Goal: Navigation & Orientation: Find specific page/section

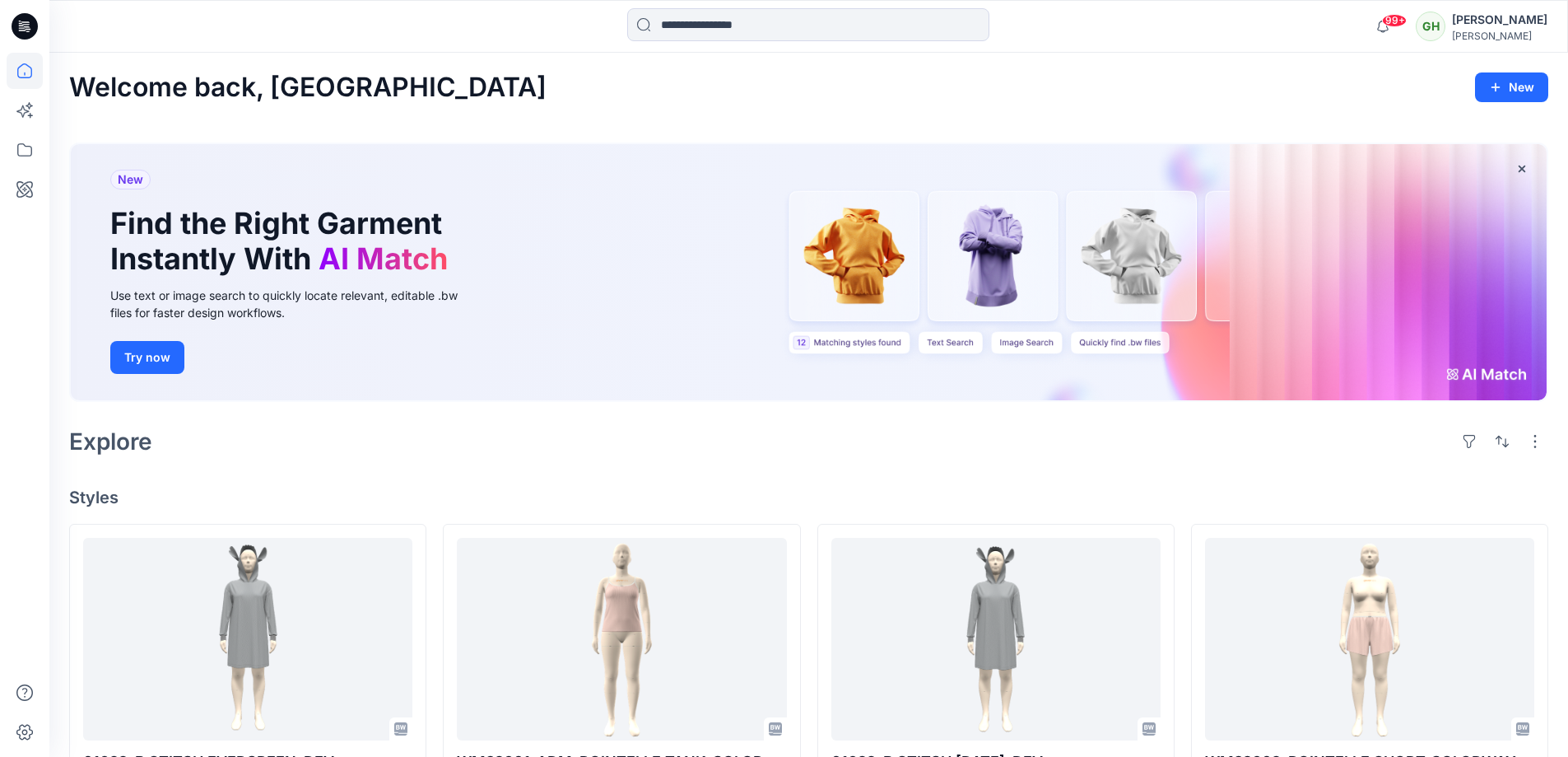
scroll to position [261, 0]
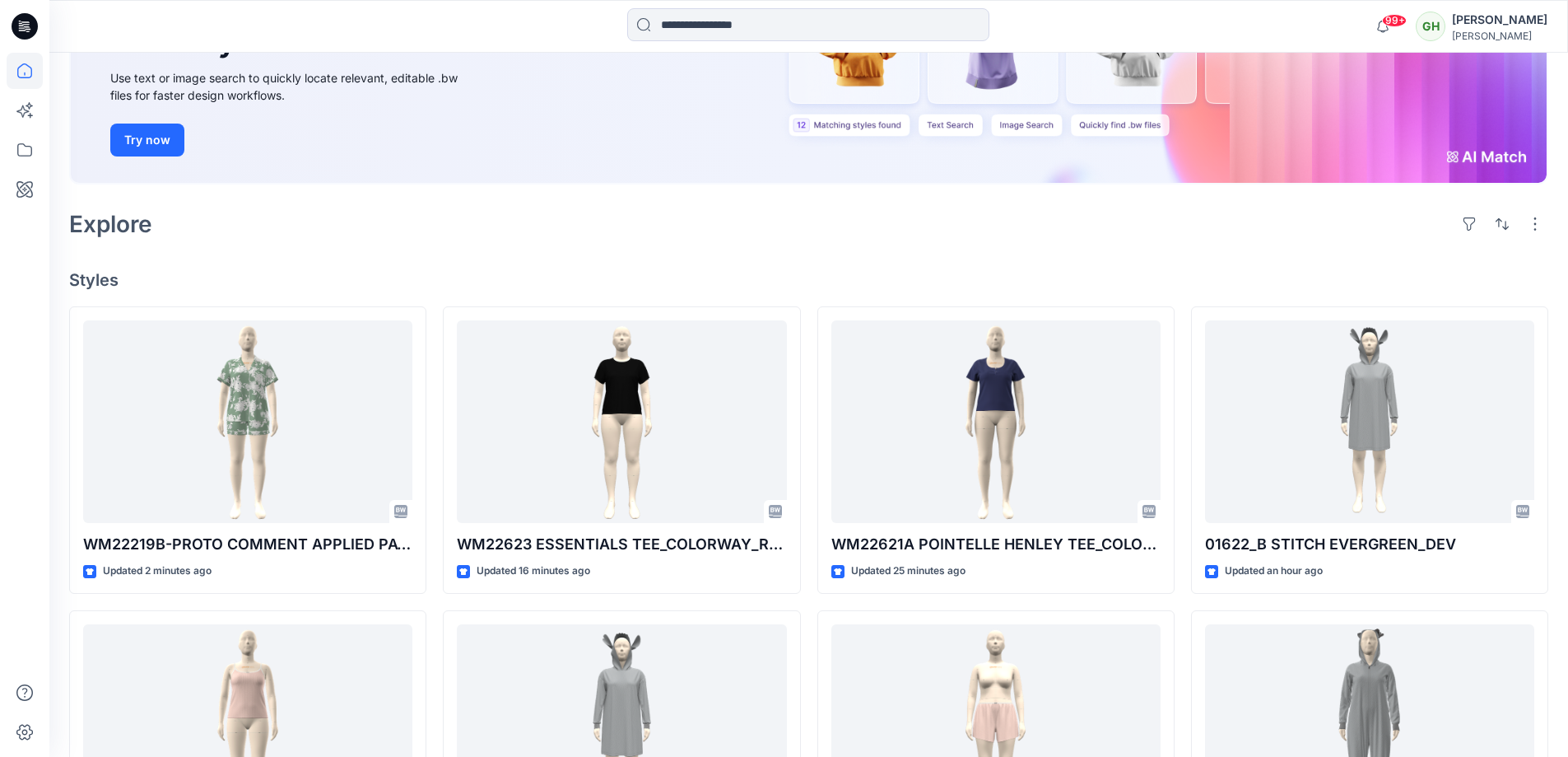
scroll to position [247, 0]
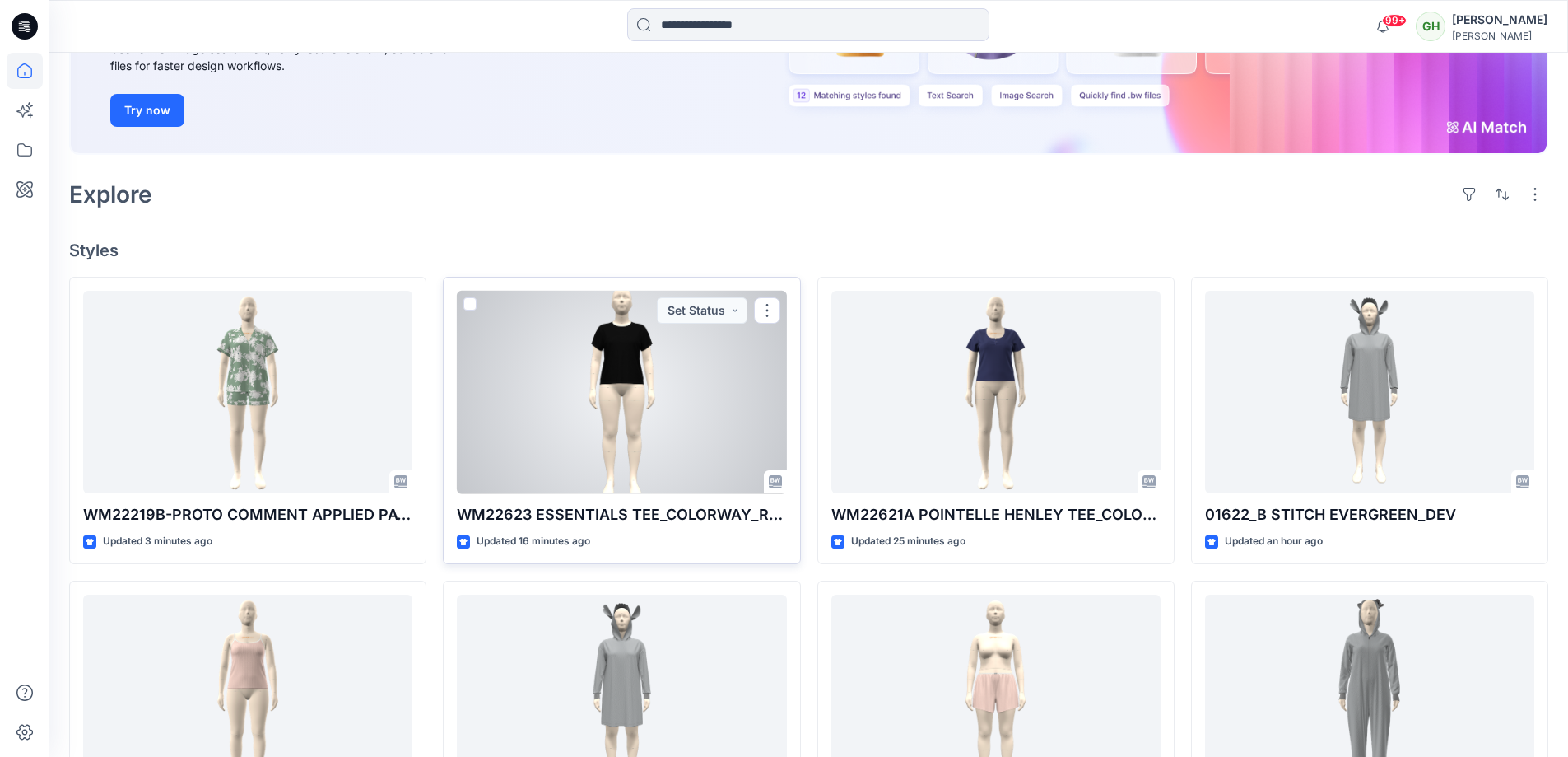
click at [652, 381] on div at bounding box center [621, 392] width 329 height 204
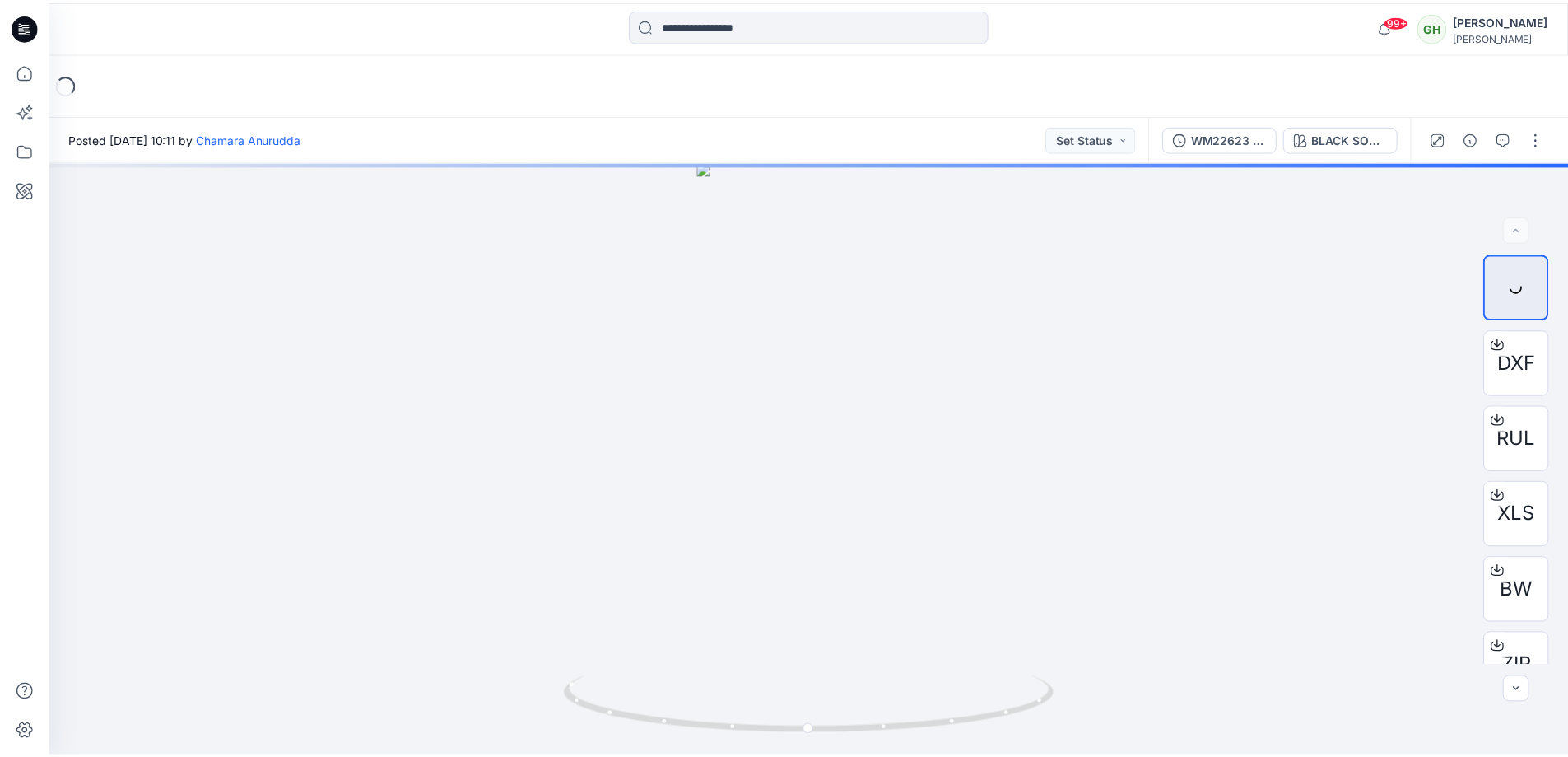
scroll to position [247, 0]
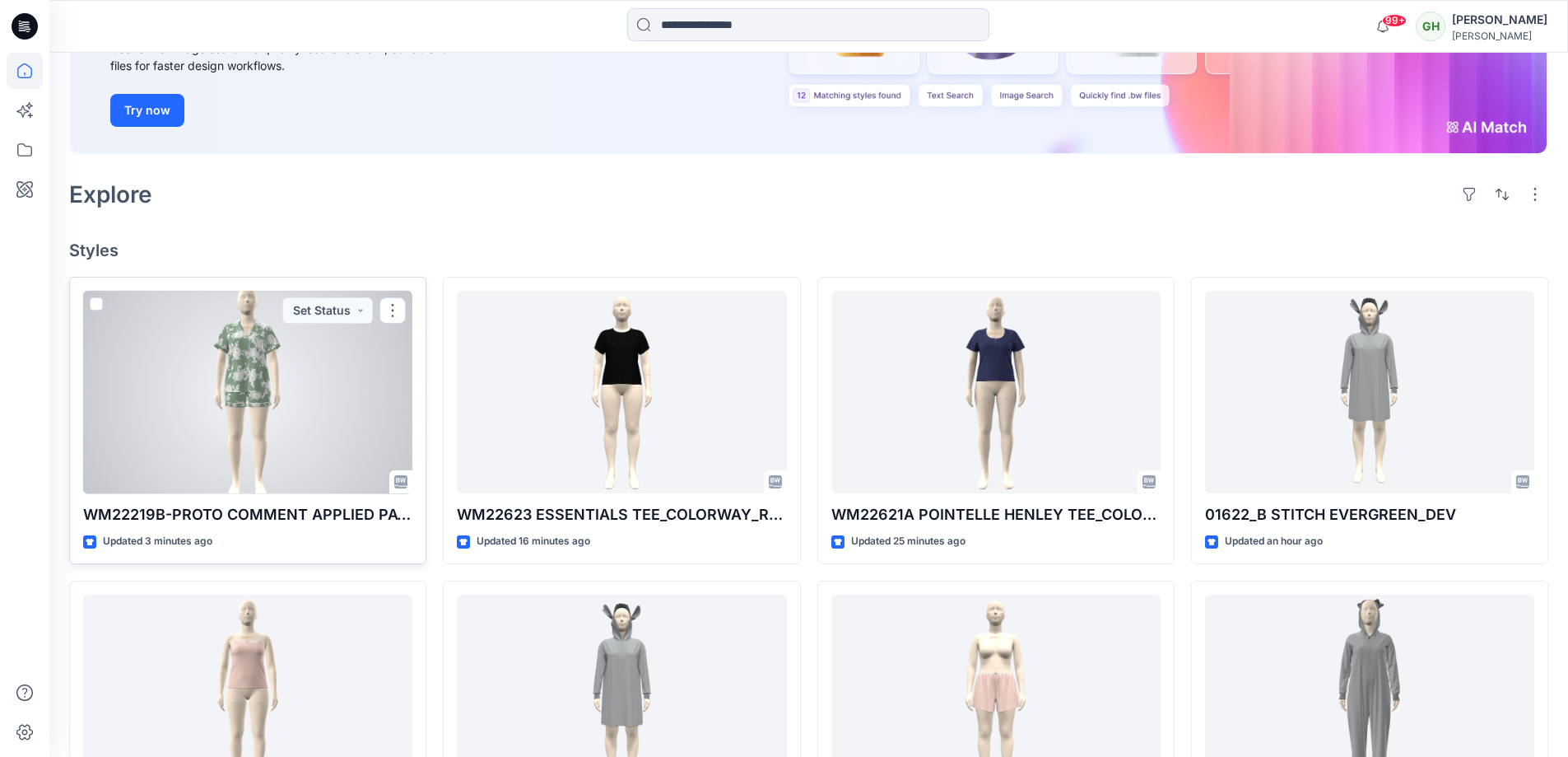
click at [336, 445] on div at bounding box center [247, 392] width 329 height 204
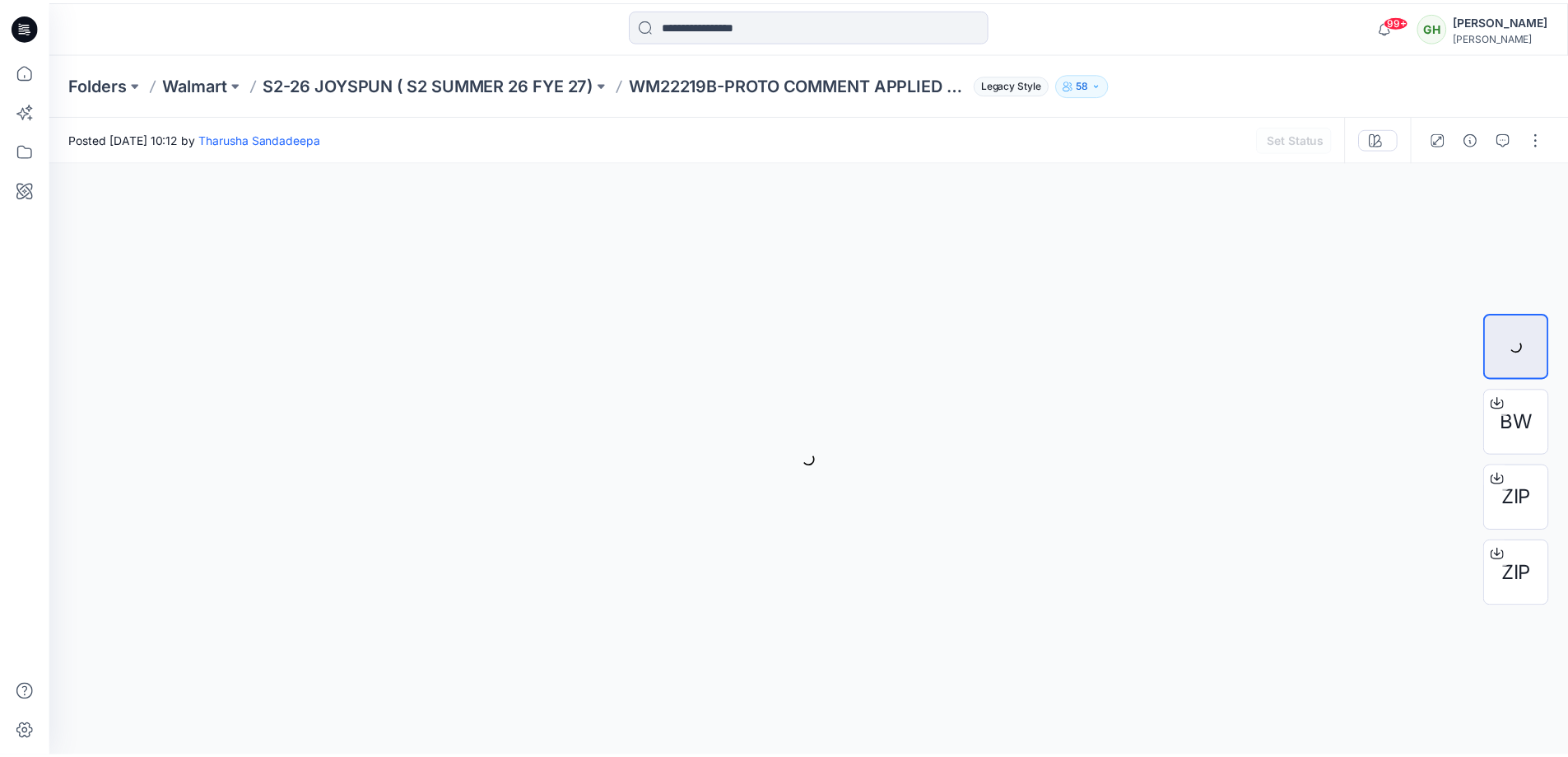
scroll to position [247, 0]
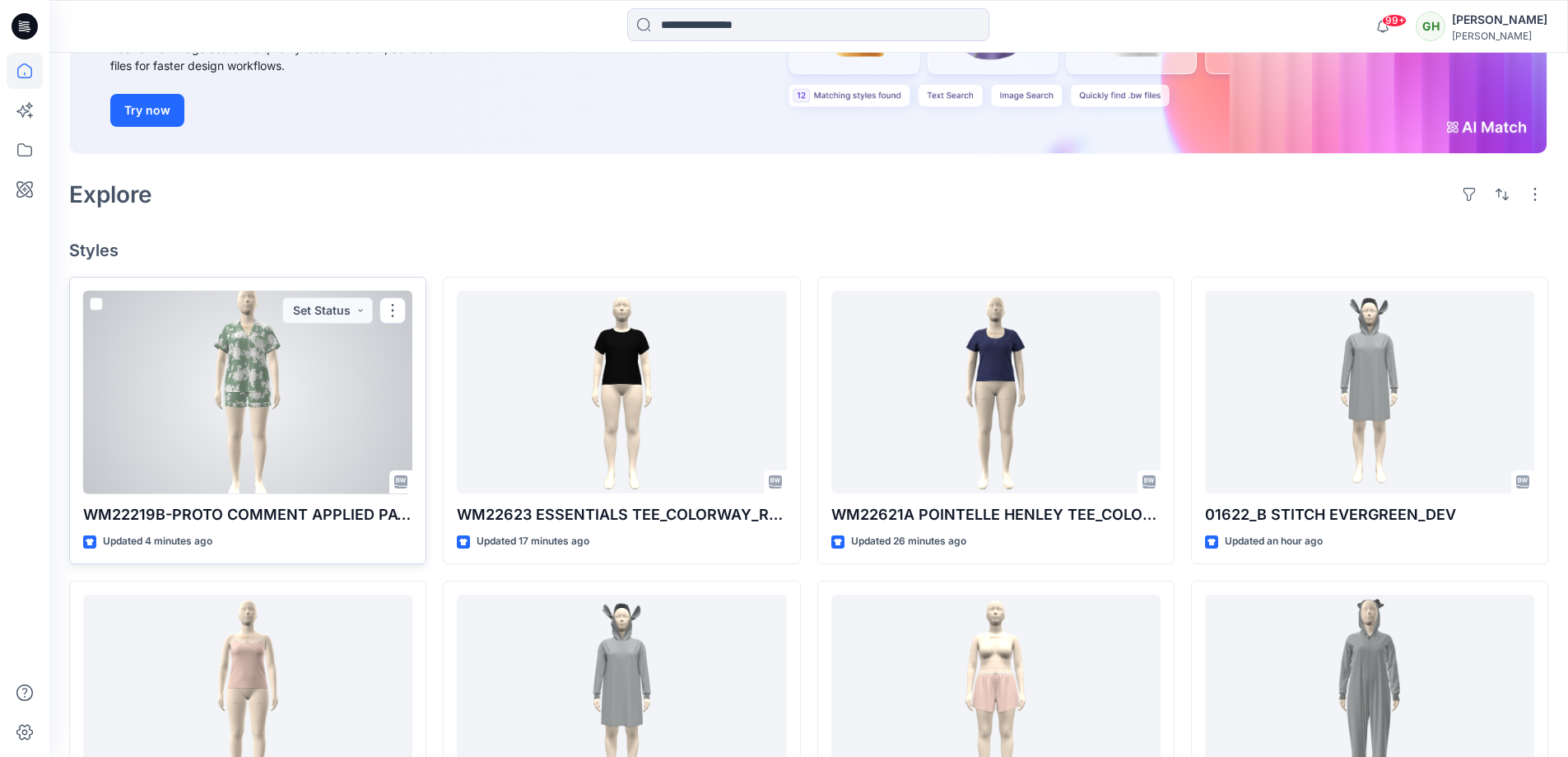
click at [136, 310] on div at bounding box center [247, 392] width 329 height 204
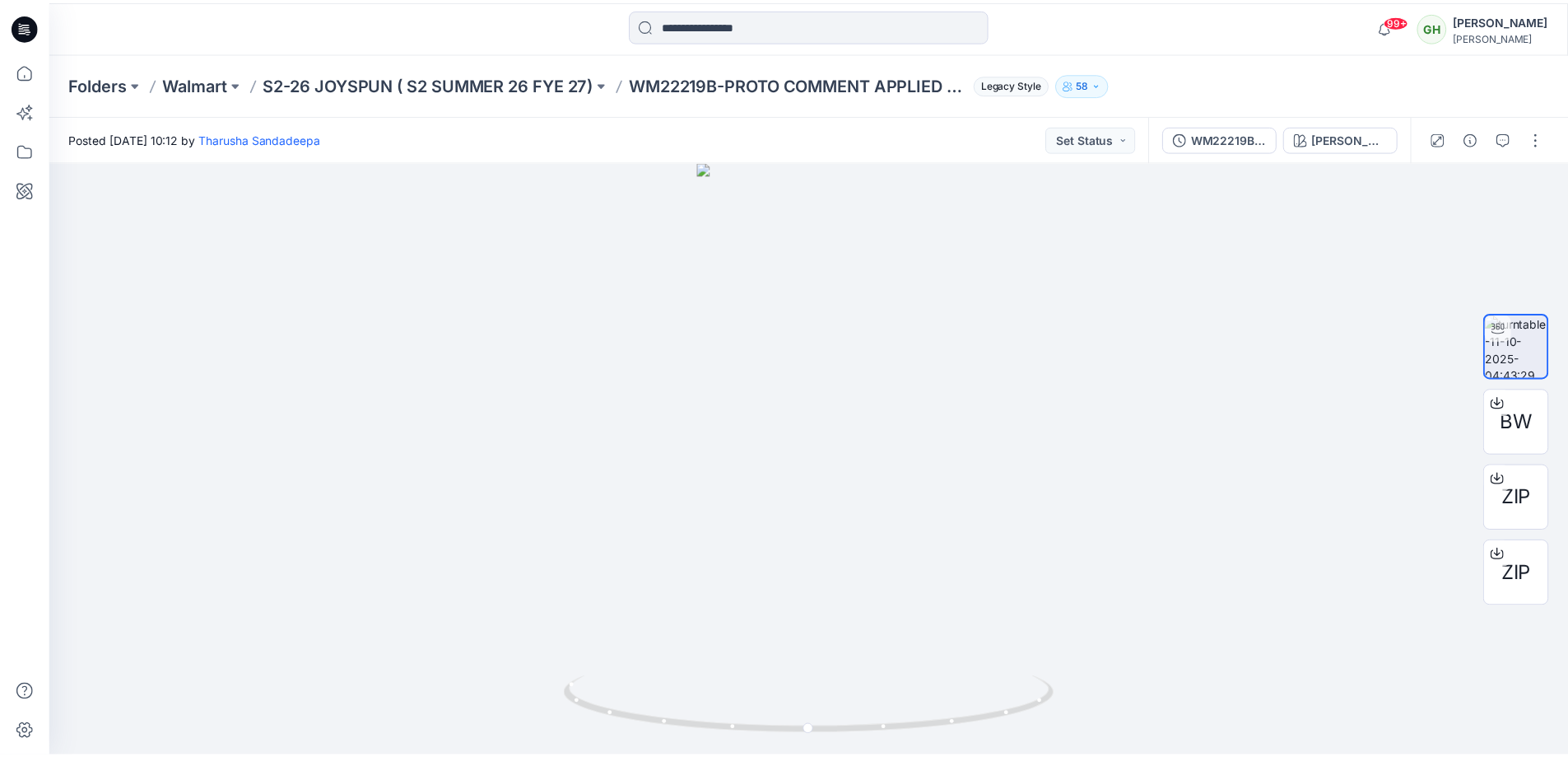
scroll to position [247, 0]
